Goal: Task Accomplishment & Management: Manage account settings

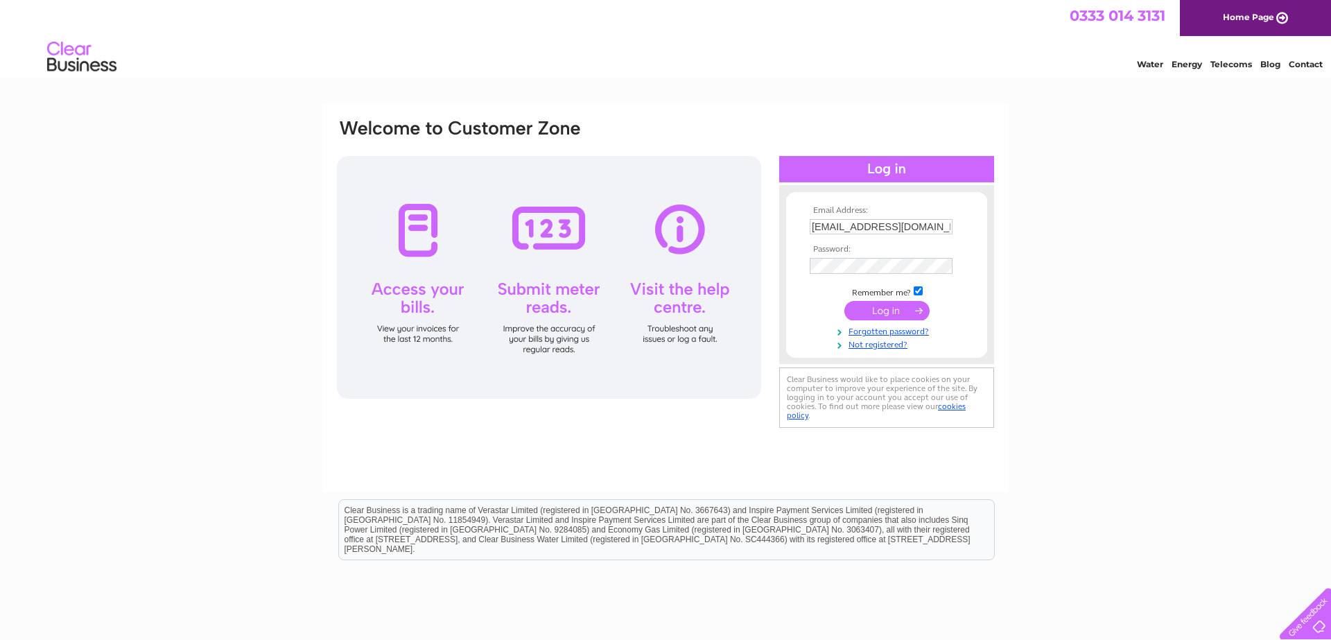
click at [888, 313] on input "submit" at bounding box center [887, 310] width 85 height 19
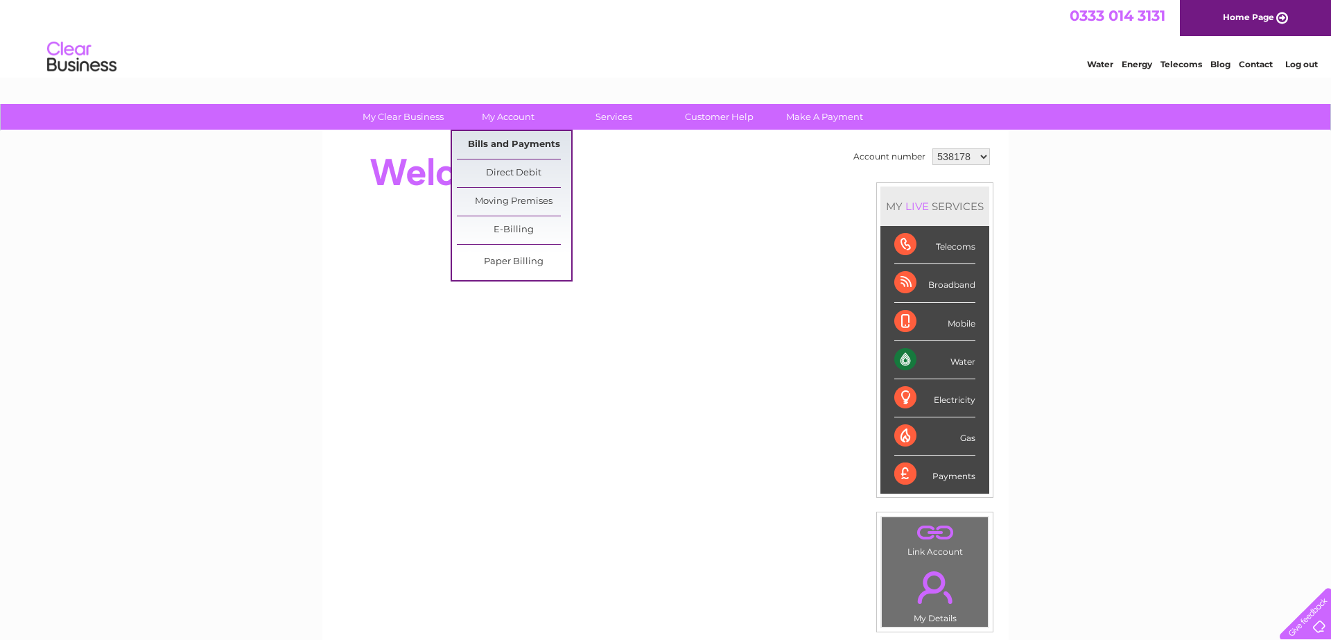
click at [501, 145] on link "Bills and Payments" at bounding box center [514, 145] width 114 height 28
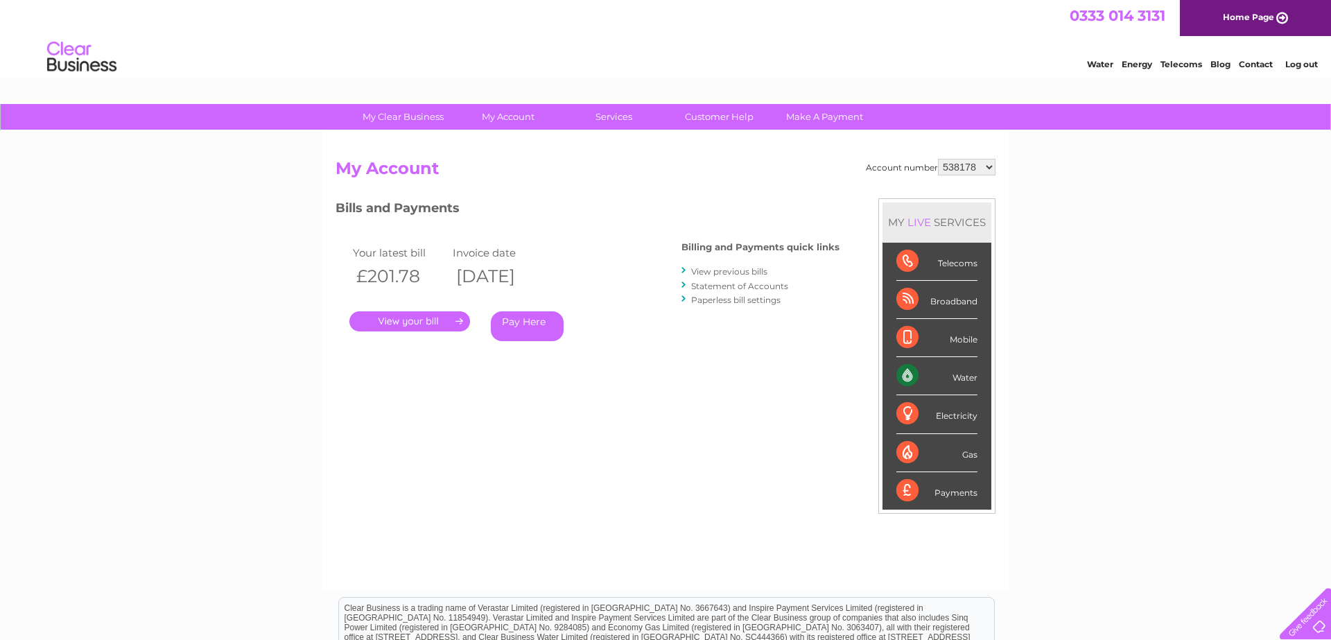
click at [403, 321] on link "." at bounding box center [410, 321] width 121 height 20
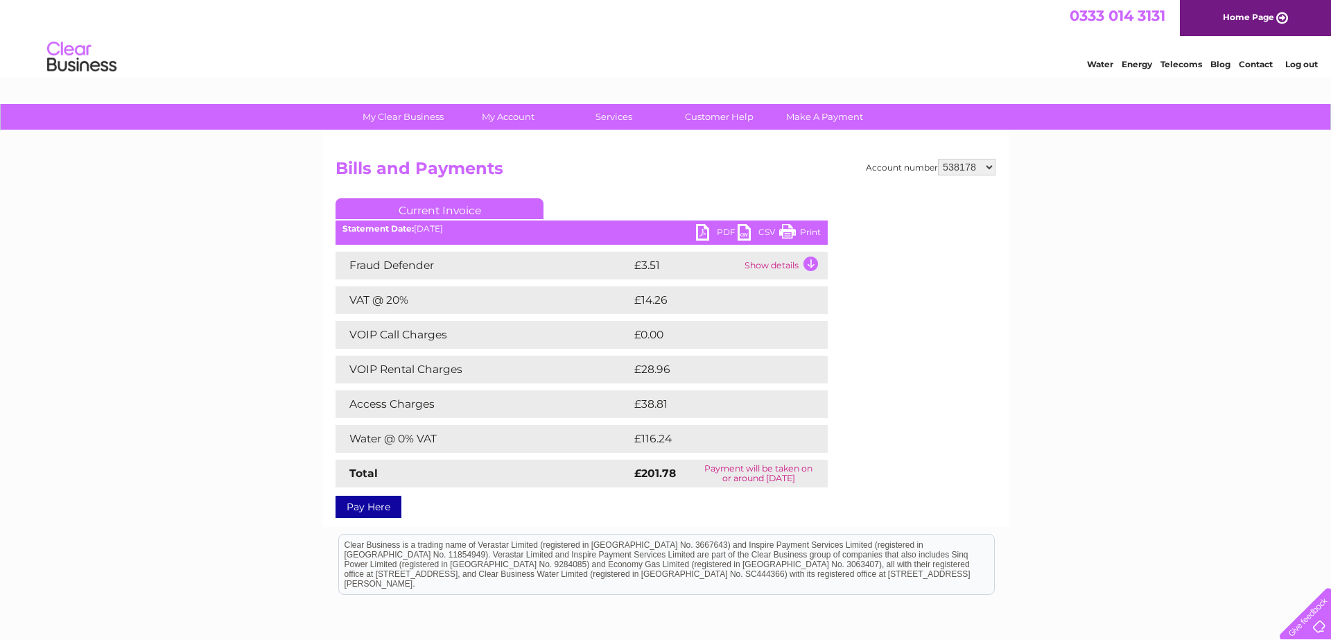
click at [786, 232] on link "Print" at bounding box center [800, 234] width 42 height 20
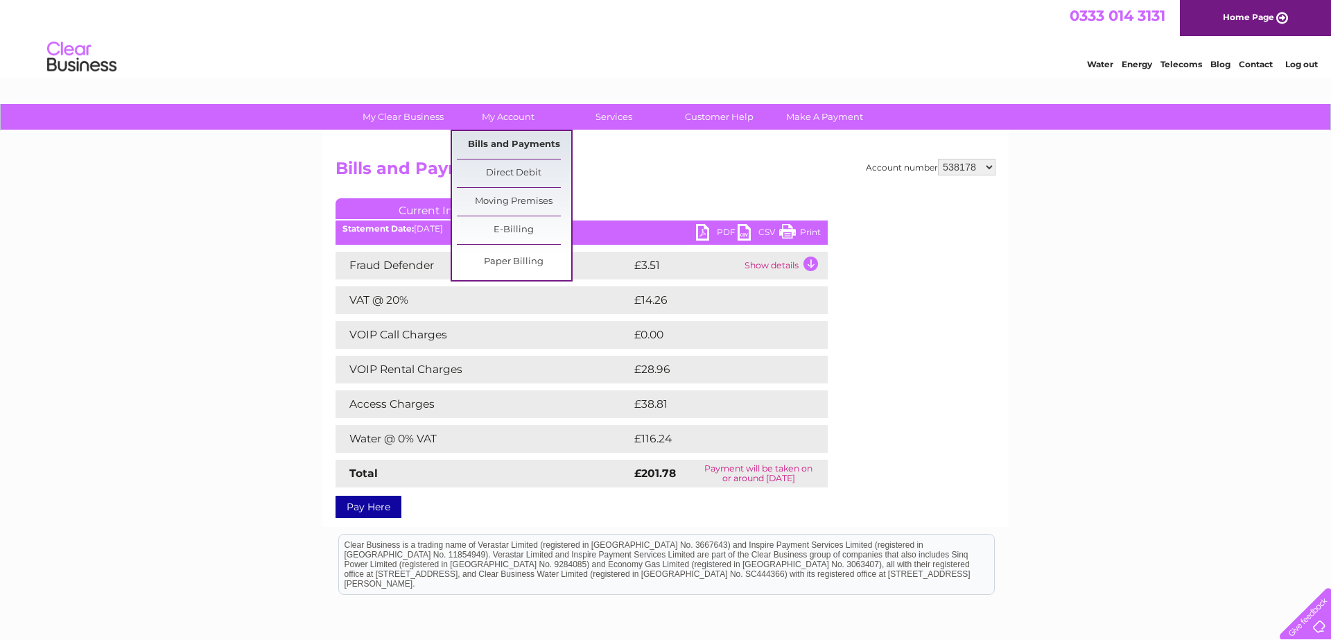
click at [506, 139] on link "Bills and Payments" at bounding box center [514, 145] width 114 height 28
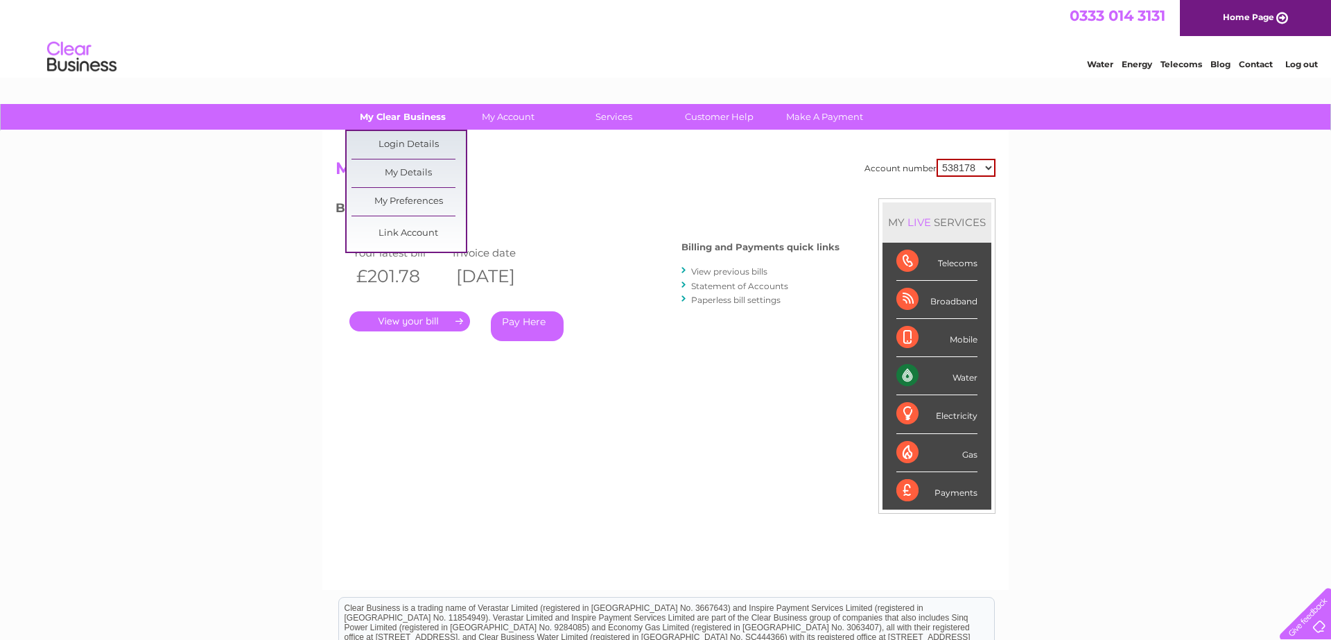
click at [418, 123] on link "My Clear Business" at bounding box center [403, 117] width 114 height 26
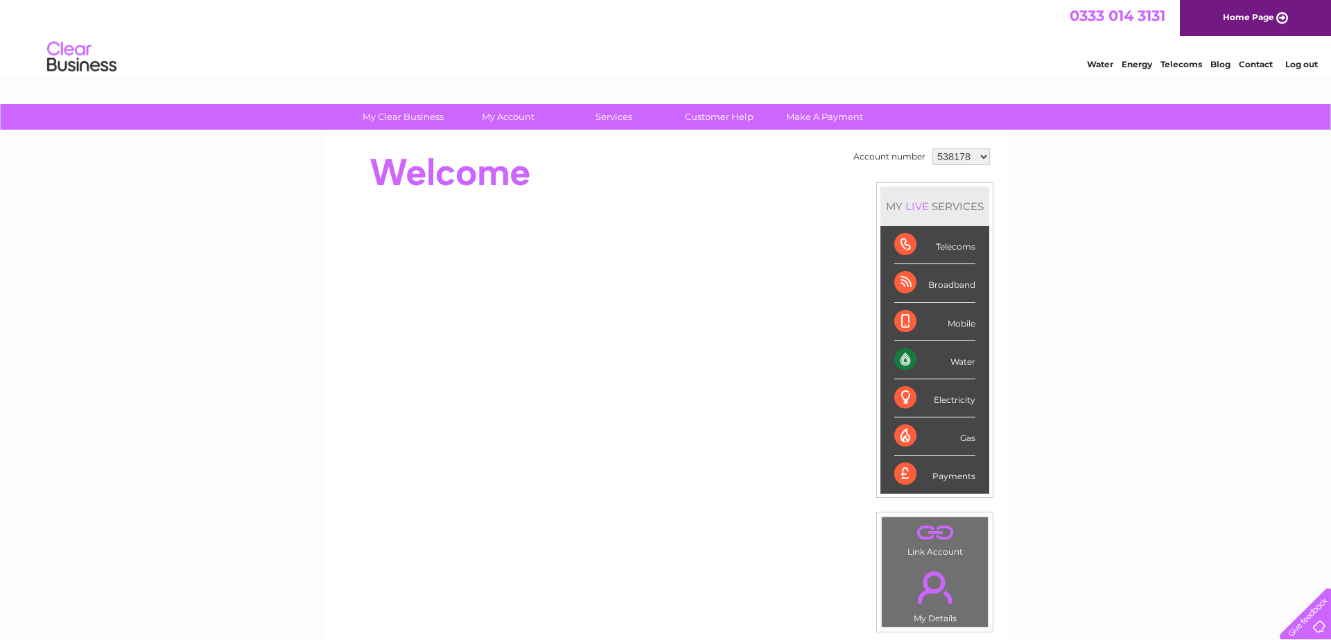
click at [943, 472] on div "Payments" at bounding box center [935, 474] width 81 height 37
click at [1300, 62] on link "Log out" at bounding box center [1302, 64] width 33 height 10
